Goal: Task Accomplishment & Management: Use online tool/utility

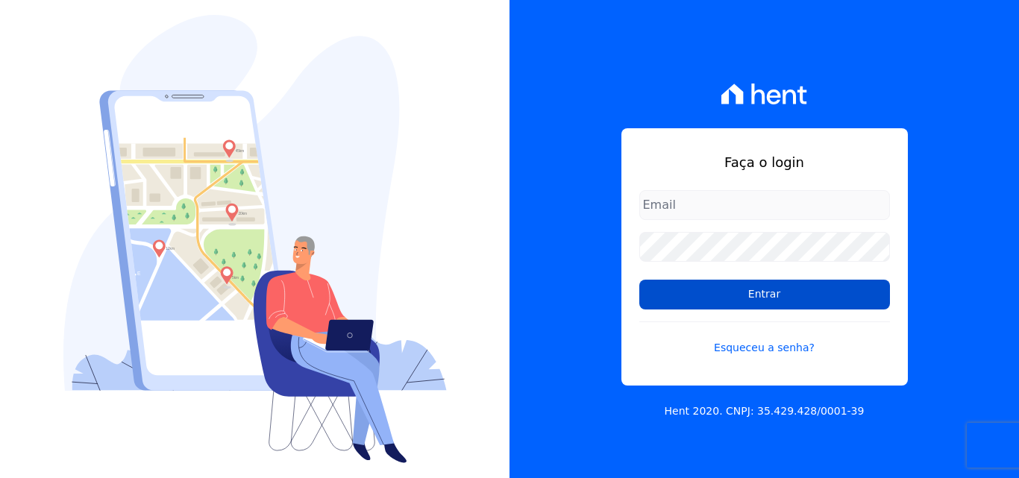
type input "[EMAIL_ADDRESS][DOMAIN_NAME]"
click at [733, 294] on input "Entrar" at bounding box center [764, 295] width 251 height 30
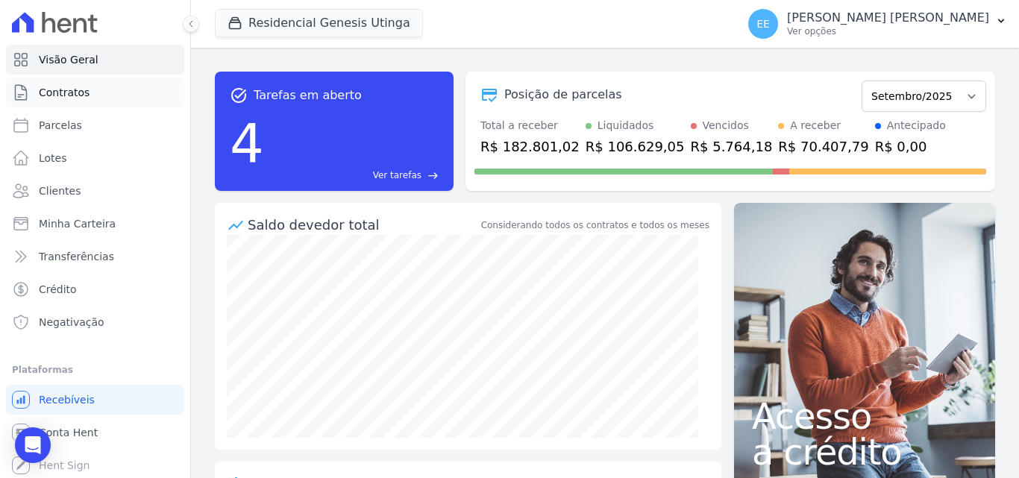
click at [67, 94] on span "Contratos" at bounding box center [64, 92] width 51 height 15
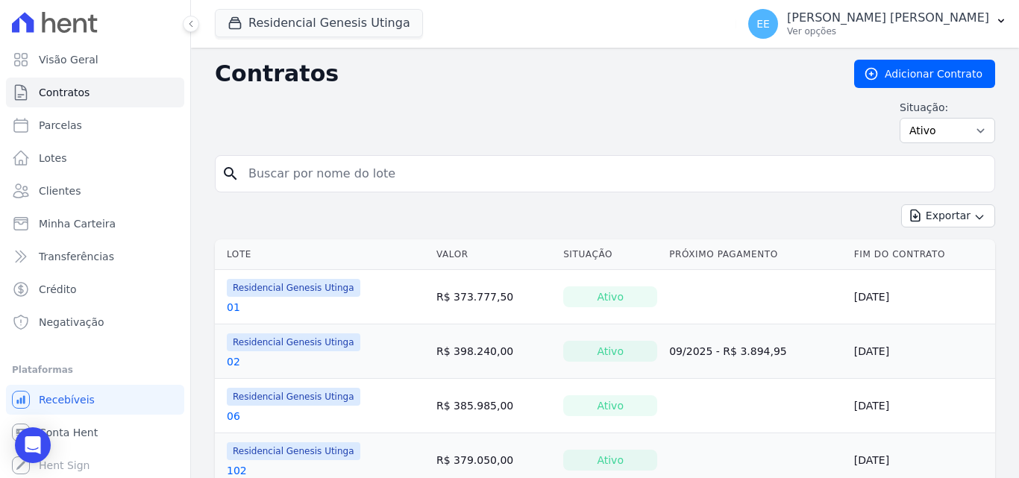
click at [333, 174] on input "search" at bounding box center [613, 174] width 749 height 30
type input "17"
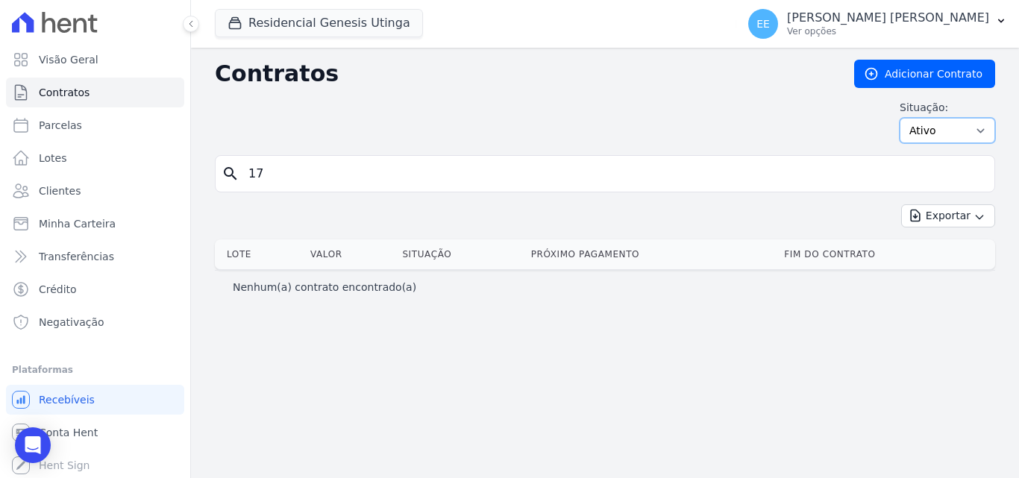
click at [951, 139] on select "Ativo Todos Pausado Distratado Rascunho Expirado Encerrado" at bounding box center [946, 130] width 95 height 25
select select "all"
click at [906, 118] on select "Ativo Todos Pausado Distratado Rascunho Expirado Encerrado" at bounding box center [946, 130] width 95 height 25
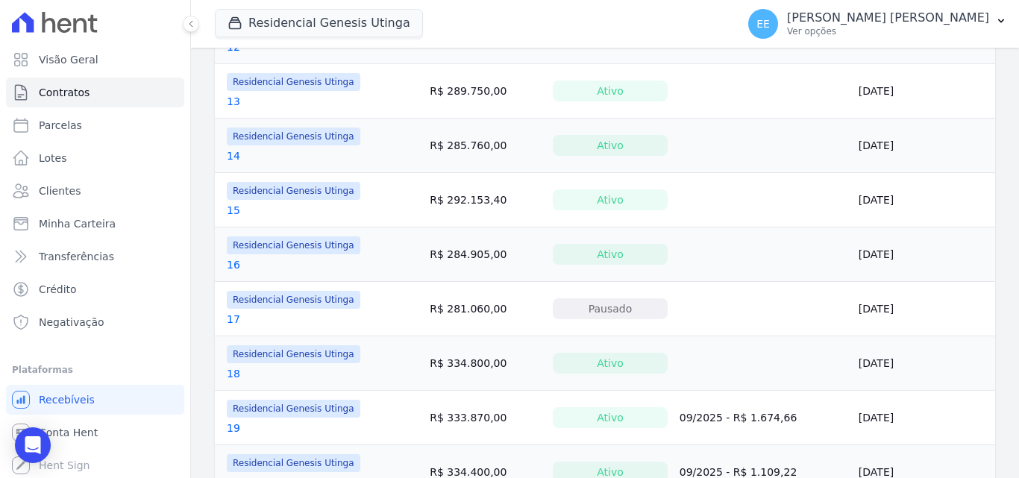
scroll to position [969, 0]
click at [229, 318] on link "17" at bounding box center [233, 317] width 13 height 15
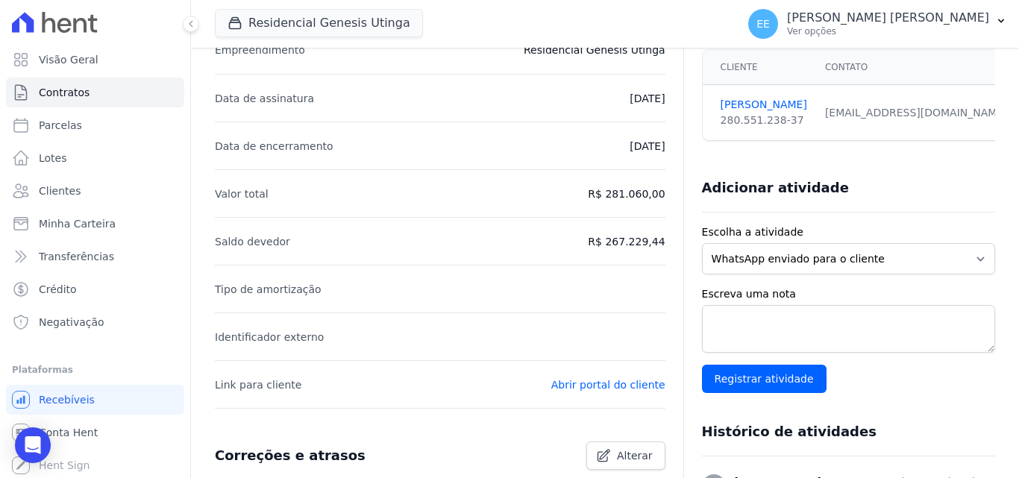
scroll to position [75, 0]
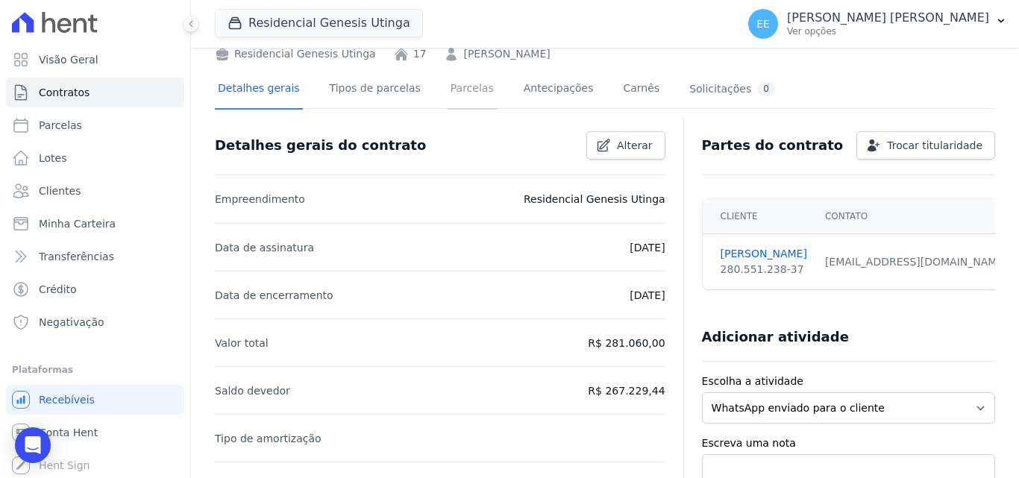
click at [465, 93] on link "Parcelas" at bounding box center [471, 90] width 49 height 40
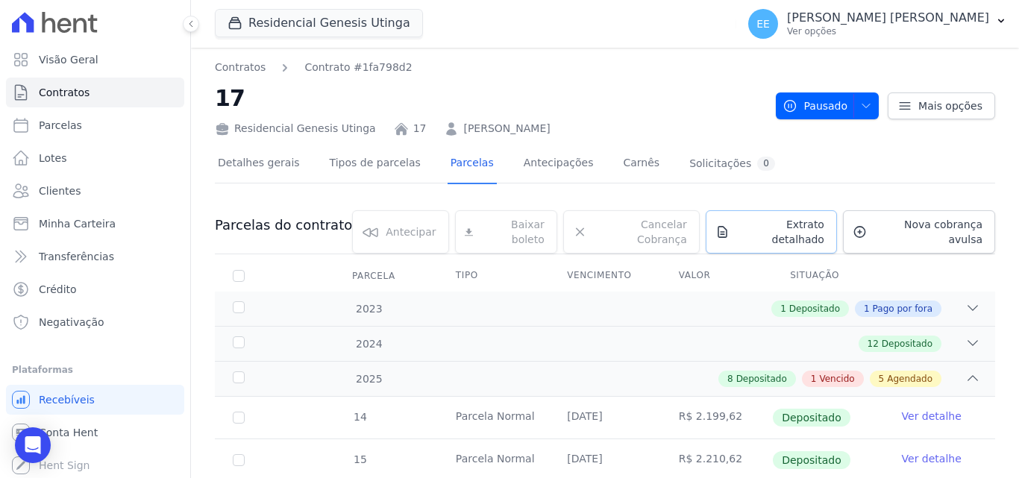
click at [748, 227] on span "Extrato detalhado" at bounding box center [779, 232] width 89 height 30
click at [987, 229] on span "Exportar PDF" at bounding box center [970, 226] width 78 height 15
